Goal: Information Seeking & Learning: Learn about a topic

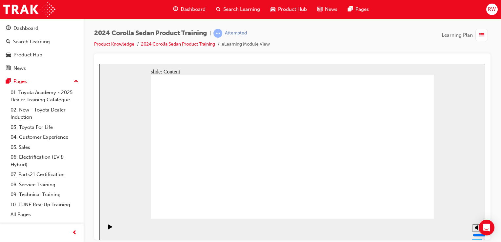
drag, startPoint x: 404, startPoint y: 214, endPoint x: 407, endPoint y: 208, distance: 6.5
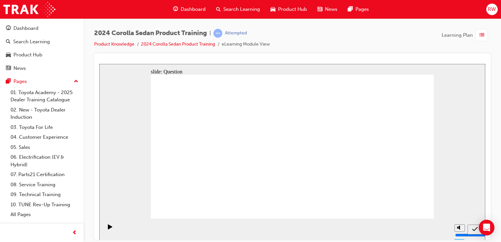
radio input "true"
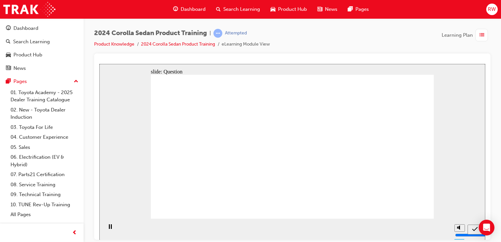
radio input "true"
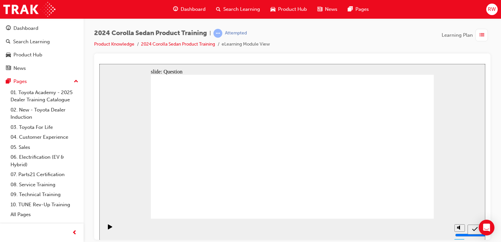
radio input "true"
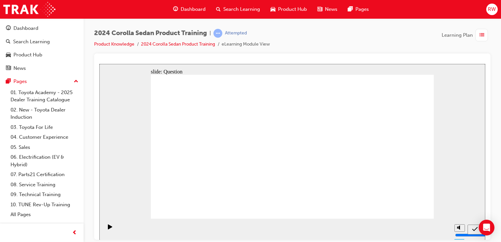
drag, startPoint x: 320, startPoint y: 143, endPoint x: 227, endPoint y: 185, distance: 102.2
drag, startPoint x: 363, startPoint y: 134, endPoint x: 267, endPoint y: 177, distance: 104.7
drag, startPoint x: 261, startPoint y: 144, endPoint x: 311, endPoint y: 188, distance: 66.1
drag, startPoint x: 232, startPoint y: 142, endPoint x: 376, endPoint y: 187, distance: 150.8
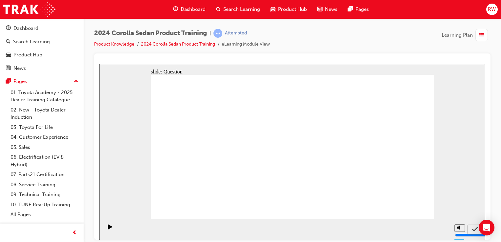
radio input "true"
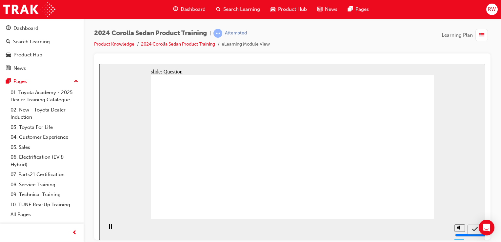
radio input "true"
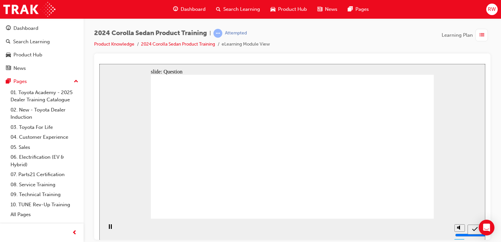
radio input "true"
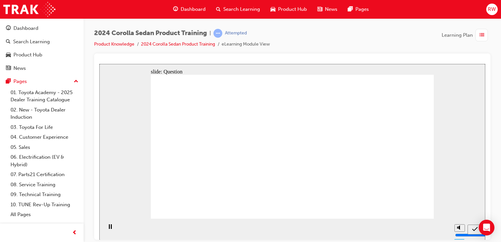
radio input "true"
drag, startPoint x: 309, startPoint y: 140, endPoint x: 215, endPoint y: 178, distance: 101.4
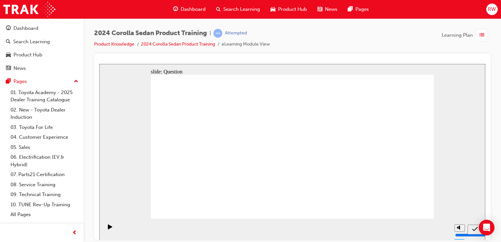
drag, startPoint x: 360, startPoint y: 137, endPoint x: 270, endPoint y: 179, distance: 99.7
drag, startPoint x: 266, startPoint y: 138, endPoint x: 315, endPoint y: 184, distance: 67.9
drag, startPoint x: 240, startPoint y: 145, endPoint x: 368, endPoint y: 184, distance: 134.1
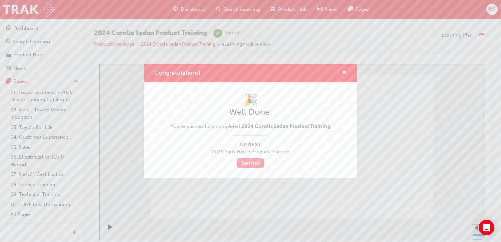
click at [258, 161] on link "Start Now" at bounding box center [251, 163] width 28 height 10
click at [344, 75] on span "cross-icon" at bounding box center [343, 73] width 5 height 6
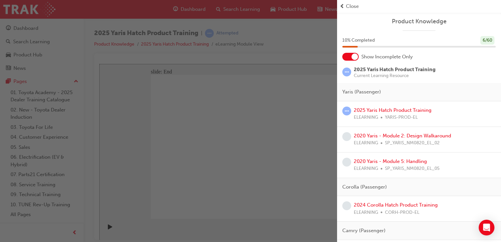
click at [349, 7] on span "Close" at bounding box center [352, 7] width 13 height 8
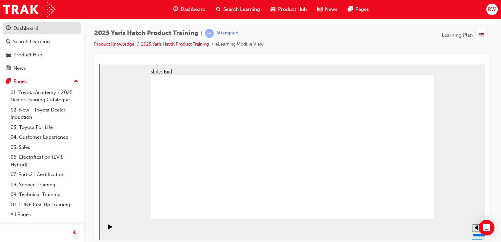
click at [23, 30] on div "Dashboard" at bounding box center [25, 29] width 25 height 8
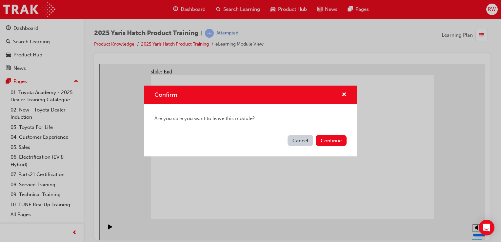
drag, startPoint x: 331, startPoint y: 142, endPoint x: 293, endPoint y: 141, distance: 37.7
click at [293, 143] on div "Cancel Continue" at bounding box center [250, 144] width 213 height 24
click at [293, 140] on button "Cancel" at bounding box center [300, 140] width 26 height 11
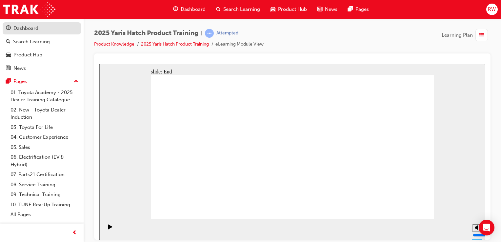
click at [21, 33] on link "Dashboard" at bounding box center [42, 28] width 78 height 12
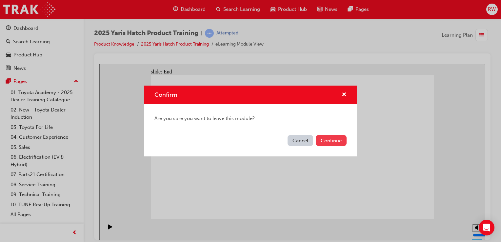
click at [330, 143] on button "Continue" at bounding box center [331, 140] width 31 height 11
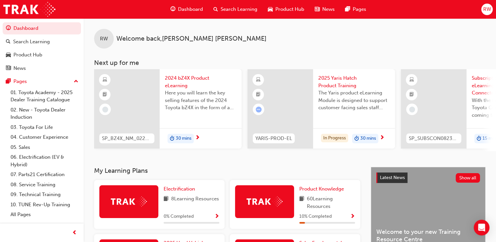
click at [333, 78] on span "2025 Yaris Hatch Product Training" at bounding box center [353, 81] width 71 height 15
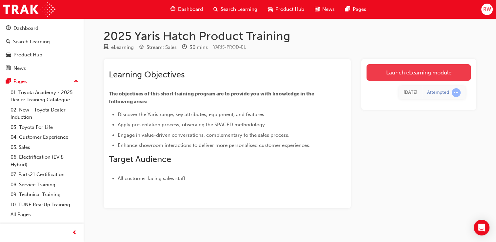
click at [401, 74] on link "Launch eLearning module" at bounding box center [418, 72] width 104 height 16
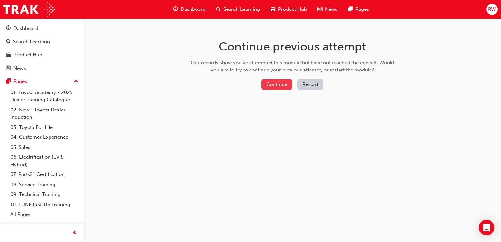
click at [269, 87] on button "Continue" at bounding box center [276, 84] width 31 height 11
